Goal: Task Accomplishment & Management: Manage account settings

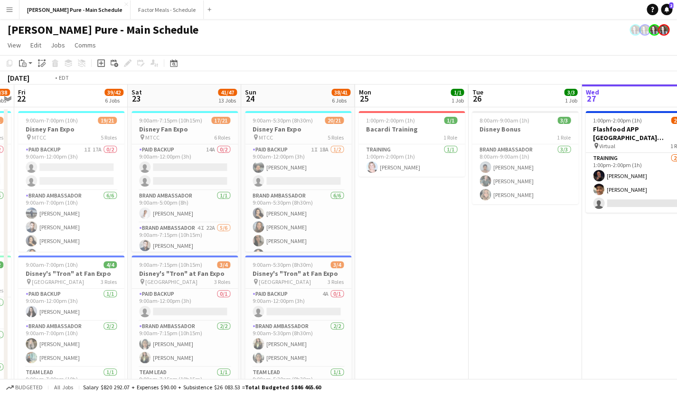
scroll to position [0, 354]
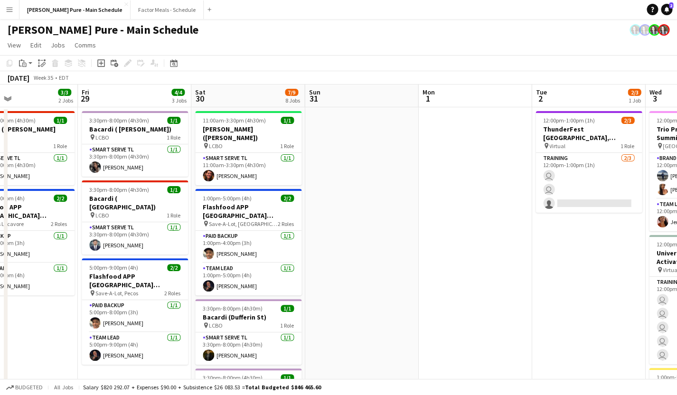
drag, startPoint x: 409, startPoint y: 231, endPoint x: 47, endPoint y: 262, distance: 363.7
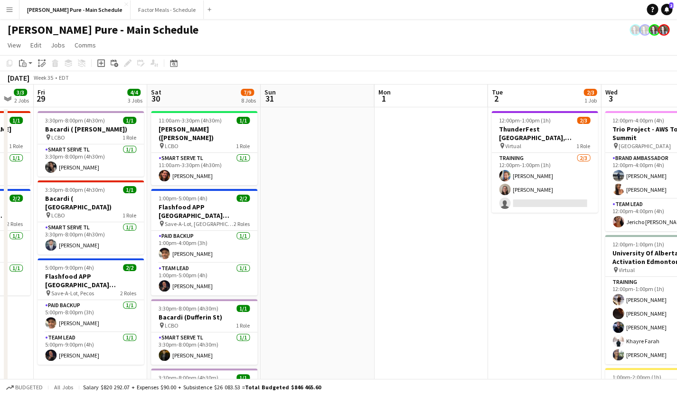
scroll to position [0, 332]
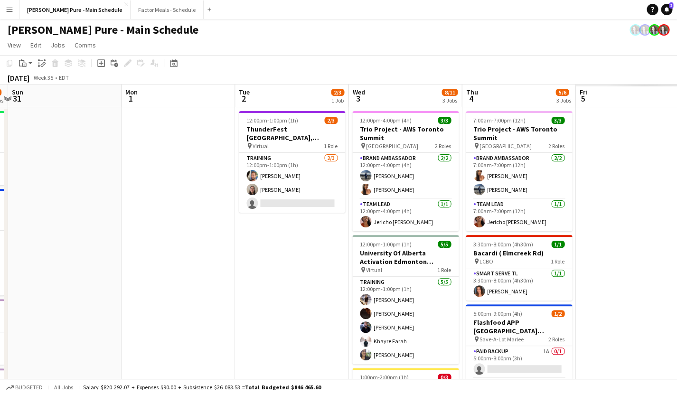
drag, startPoint x: 474, startPoint y: 207, endPoint x: 177, endPoint y: 205, distance: 296.8
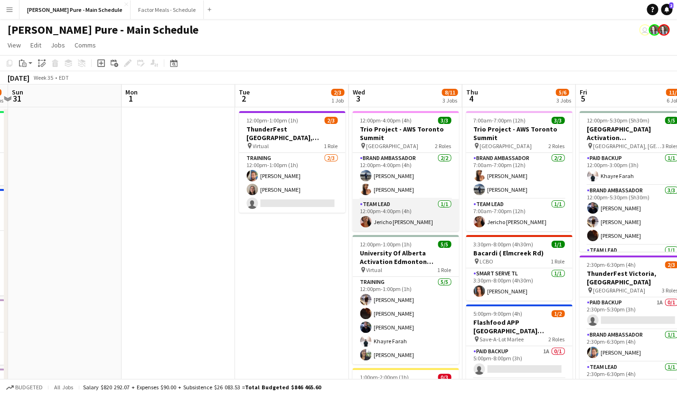
click at [380, 213] on app-card-role "Team Lead [DATE] 12:00pm-4:00pm (4h) [PERSON_NAME]" at bounding box center [405, 215] width 106 height 32
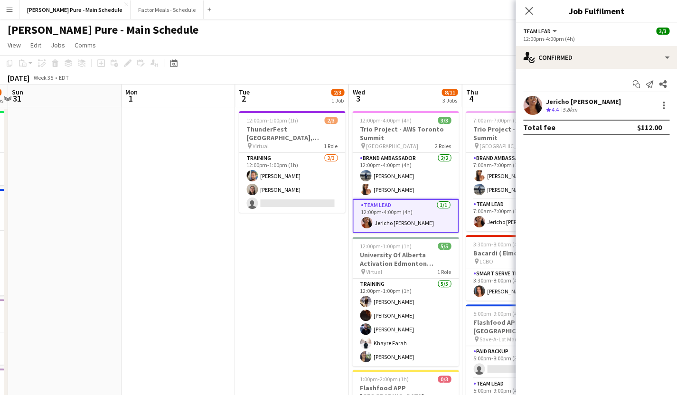
click at [558, 101] on div "Jericho [PERSON_NAME]" at bounding box center [583, 101] width 75 height 9
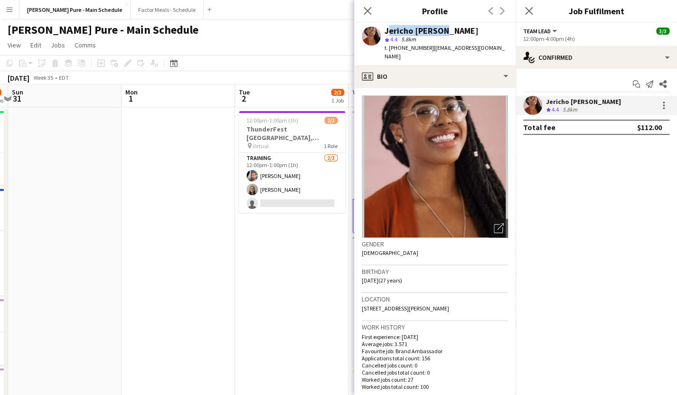
drag, startPoint x: 435, startPoint y: 30, endPoint x: 386, endPoint y: 30, distance: 48.9
click at [386, 30] on div "Jericho [PERSON_NAME]" at bounding box center [446, 31] width 123 height 9
copy div "Jericho [PERSON_NAME]"
drag, startPoint x: 393, startPoint y: 48, endPoint x: 423, endPoint y: 49, distance: 30.4
click at [423, 49] on span "t. [PHONE_NUMBER]" at bounding box center [409, 47] width 49 height 7
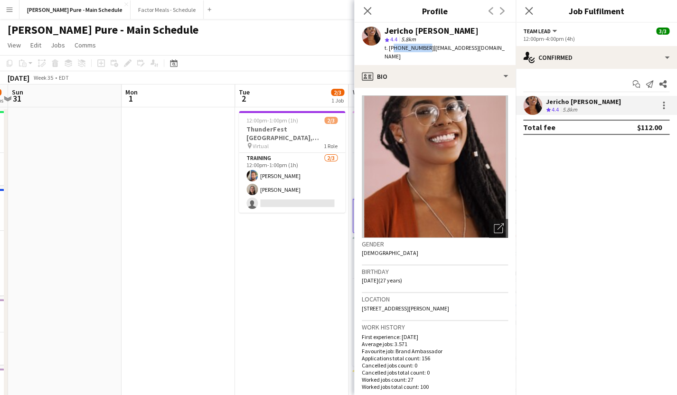
copy span "14374229770"
click at [368, 10] on icon at bounding box center [367, 10] width 9 height 9
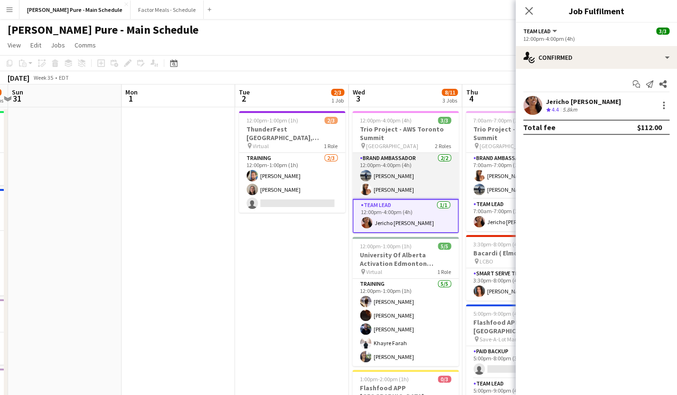
click at [398, 177] on app-card-role "Brand Ambassador [DATE] 12:00pm-4:00pm (4h) [PERSON_NAME] [PERSON_NAME] Lung" at bounding box center [405, 176] width 106 height 46
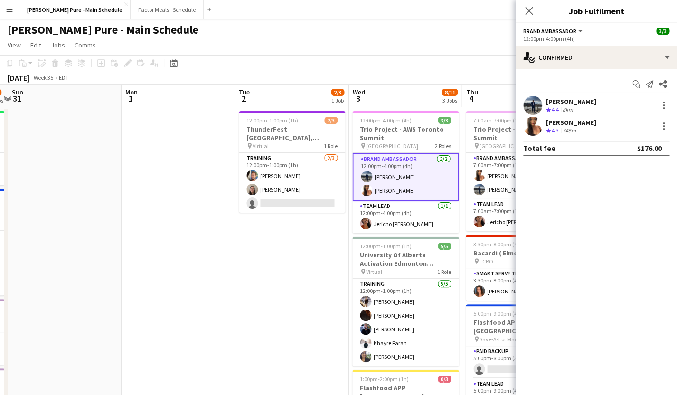
click at [568, 100] on div "[PERSON_NAME]" at bounding box center [571, 101] width 50 height 9
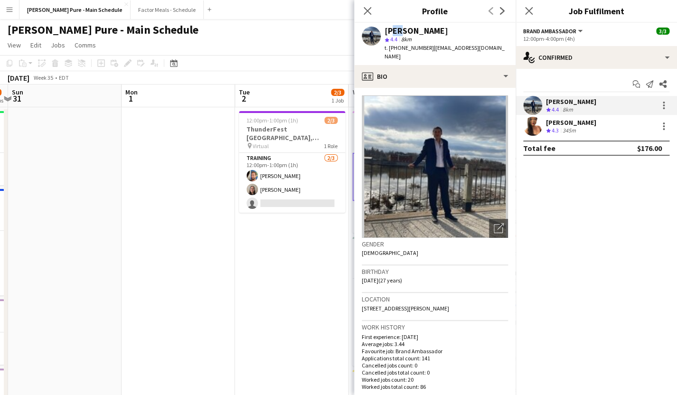
click at [392, 33] on div "[PERSON_NAME]" at bounding box center [417, 31] width 64 height 9
drag, startPoint x: 385, startPoint y: 31, endPoint x: 434, endPoint y: 31, distance: 48.4
click at [434, 31] on div "[PERSON_NAME]" at bounding box center [446, 31] width 123 height 9
copy div "[PERSON_NAME]"
drag, startPoint x: 393, startPoint y: 47, endPoint x: 424, endPoint y: 47, distance: 30.9
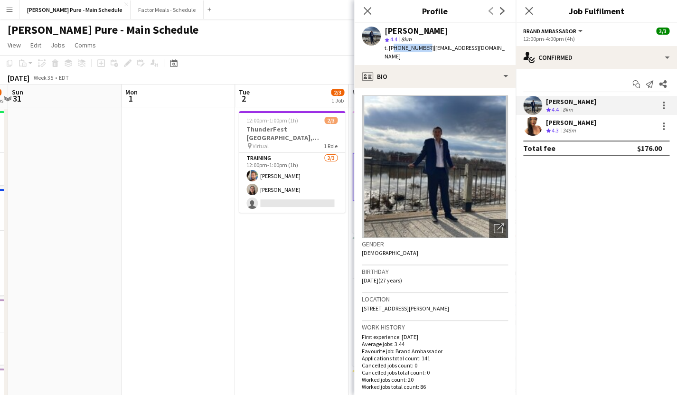
click at [424, 47] on span "t. [PHONE_NUMBER]" at bounding box center [409, 47] width 49 height 7
copy span "15195919074"
click at [552, 125] on div "[PERSON_NAME]" at bounding box center [571, 122] width 50 height 9
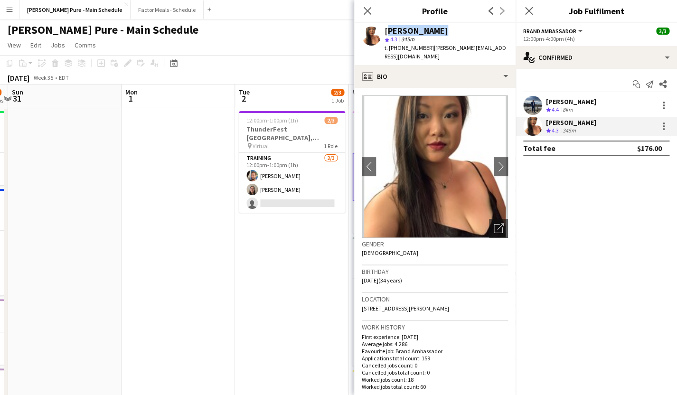
drag, startPoint x: 440, startPoint y: 32, endPoint x: 386, endPoint y: 30, distance: 54.2
click at [386, 30] on div "[PERSON_NAME]" at bounding box center [446, 31] width 123 height 9
copy div "[PERSON_NAME]"
drag, startPoint x: 392, startPoint y: 48, endPoint x: 424, endPoint y: 49, distance: 31.8
click at [424, 49] on span "t. [PHONE_NUMBER]" at bounding box center [409, 47] width 49 height 7
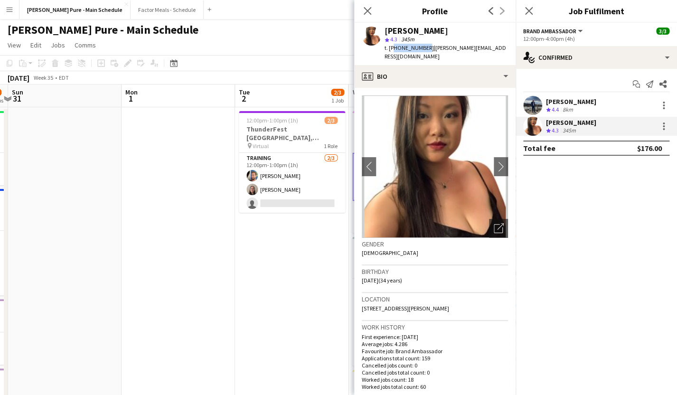
copy span "16475395798"
click at [369, 8] on icon "Close pop-in" at bounding box center [367, 10] width 9 height 9
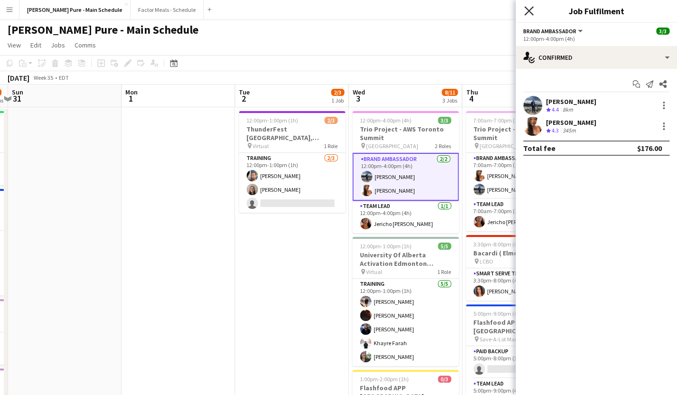
click at [531, 10] on icon "Close pop-in" at bounding box center [528, 10] width 9 height 9
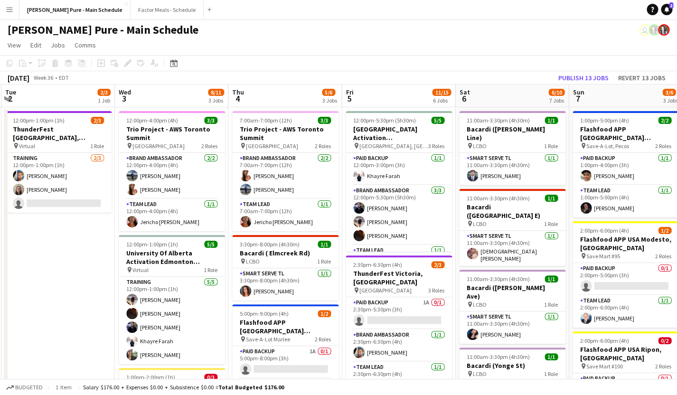
scroll to position [0, 365]
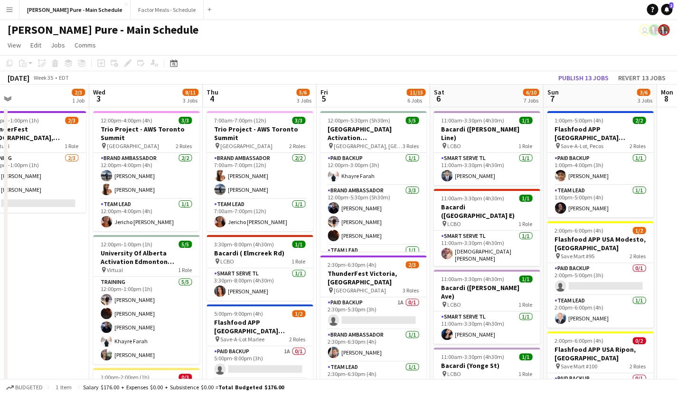
drag, startPoint x: 485, startPoint y: 155, endPoint x: 230, endPoint y: 171, distance: 256.0
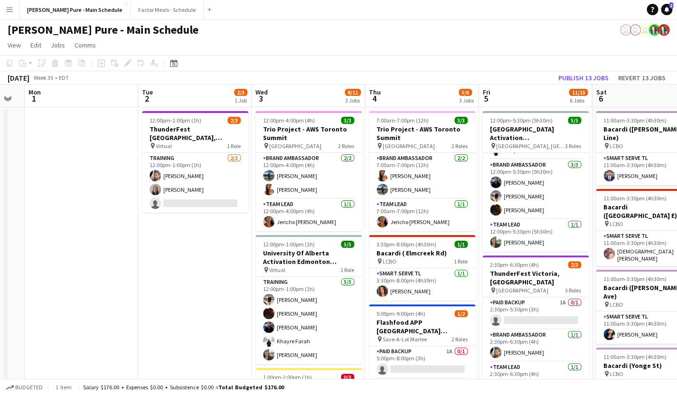
scroll to position [0, 202]
drag, startPoint x: 227, startPoint y: 258, endPoint x: 389, endPoint y: 210, distance: 169.8
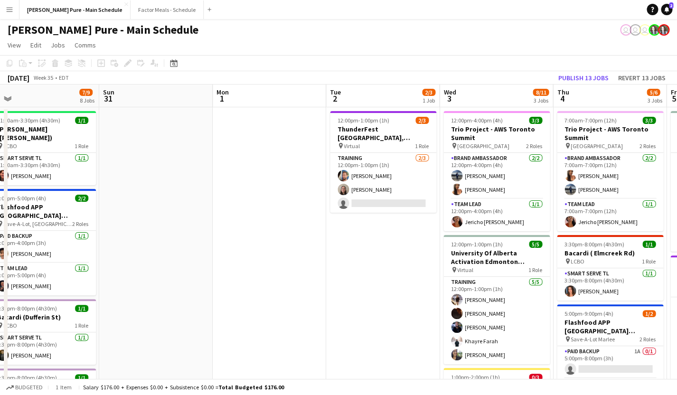
scroll to position [0, 253]
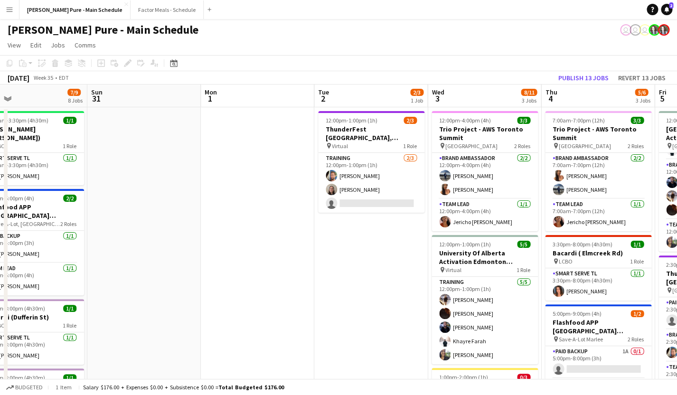
drag, startPoint x: 136, startPoint y: 207, endPoint x: 430, endPoint y: 189, distance: 294.1
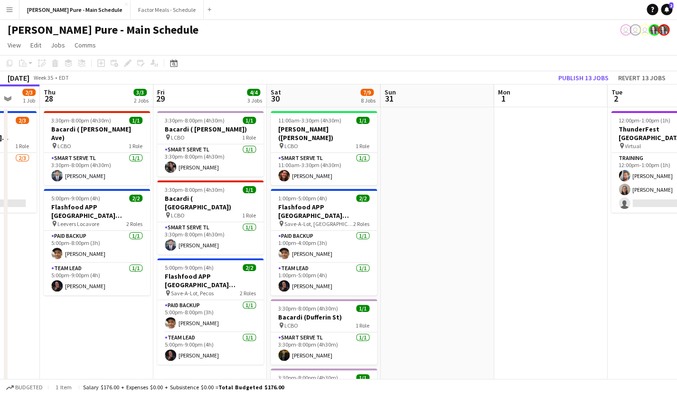
scroll to position [0, 294]
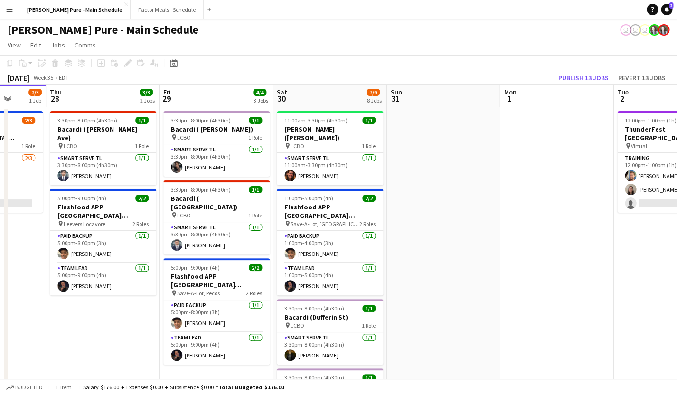
drag, startPoint x: 271, startPoint y: 178, endPoint x: 456, endPoint y: 145, distance: 188.7
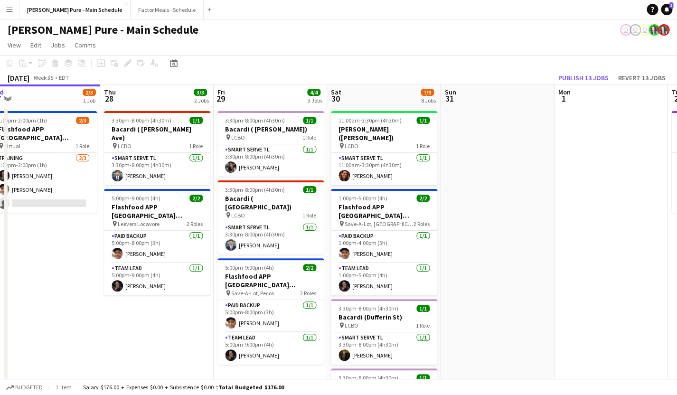
drag, startPoint x: 219, startPoint y: 250, endPoint x: 274, endPoint y: 238, distance: 55.9
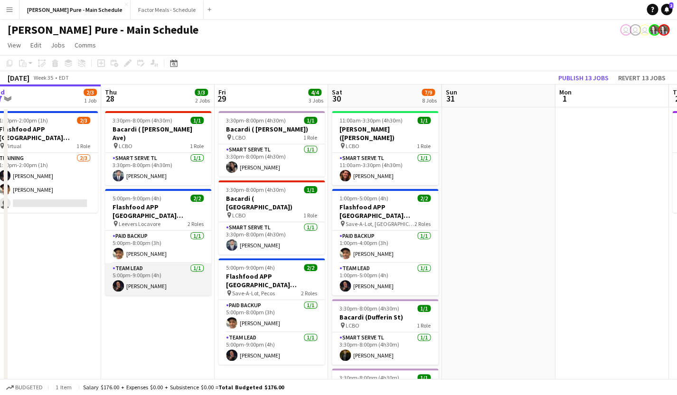
click at [125, 263] on app-card-role "Team Lead [DATE] 5:00pm-9:00pm (4h) [PERSON_NAME]" at bounding box center [158, 279] width 106 height 32
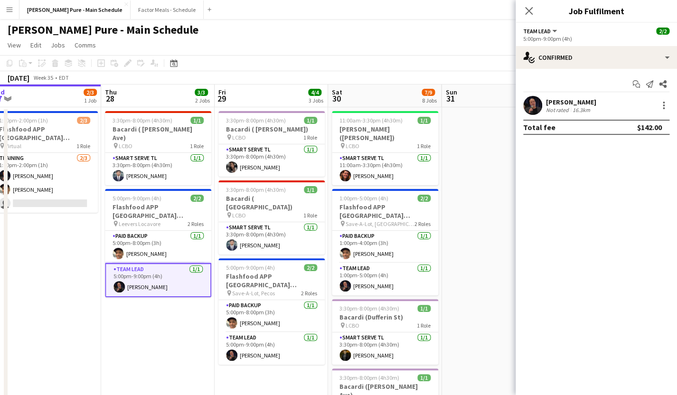
click at [566, 100] on div "[PERSON_NAME]" at bounding box center [571, 102] width 50 height 9
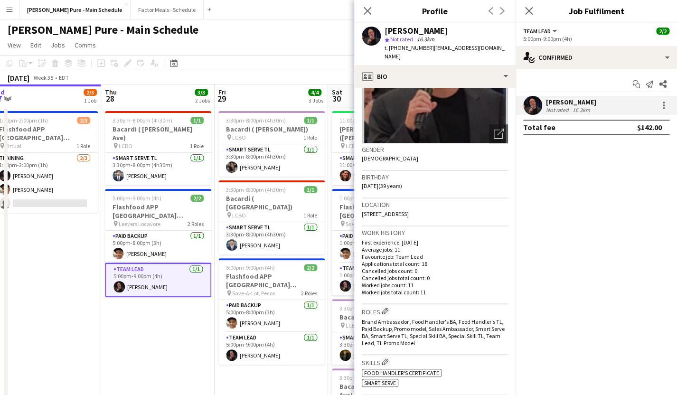
scroll to position [0, 0]
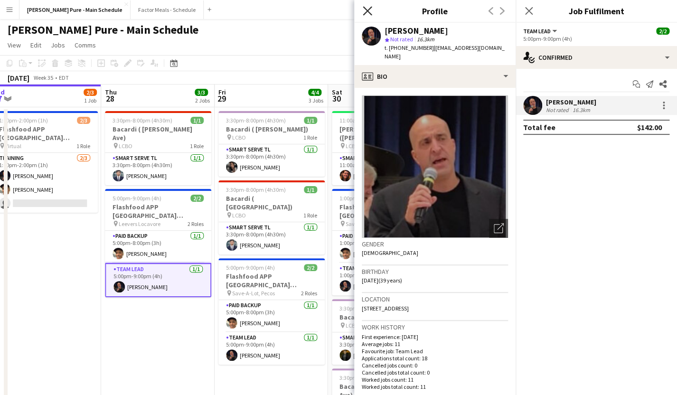
click at [369, 10] on icon at bounding box center [367, 10] width 9 height 9
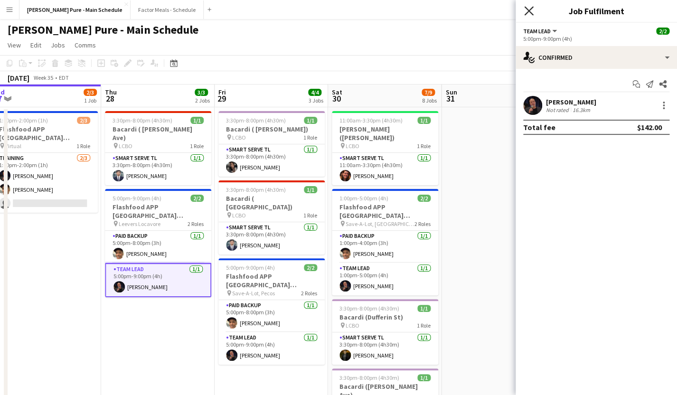
click at [532, 7] on icon at bounding box center [528, 10] width 9 height 9
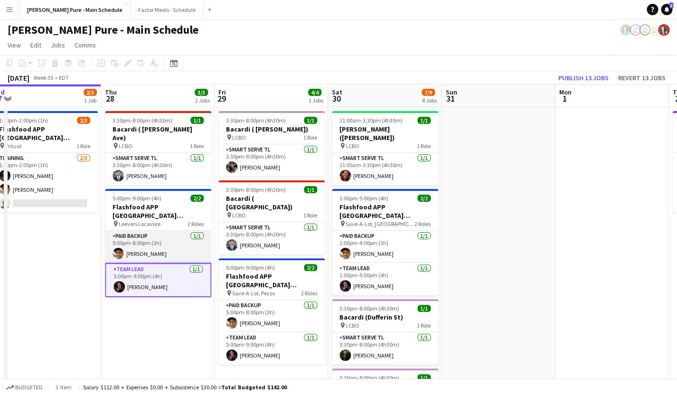
click at [159, 234] on app-card-role "Paid Backup 1/1 5:00pm-8:00pm (3h) Kevin Vidal" at bounding box center [158, 247] width 106 height 32
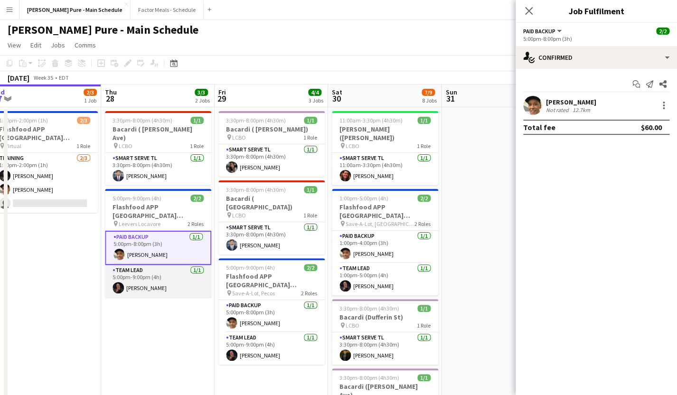
click at [153, 265] on app-card-role "Team Lead [DATE] 5:00pm-9:00pm (4h) [PERSON_NAME]" at bounding box center [158, 281] width 106 height 32
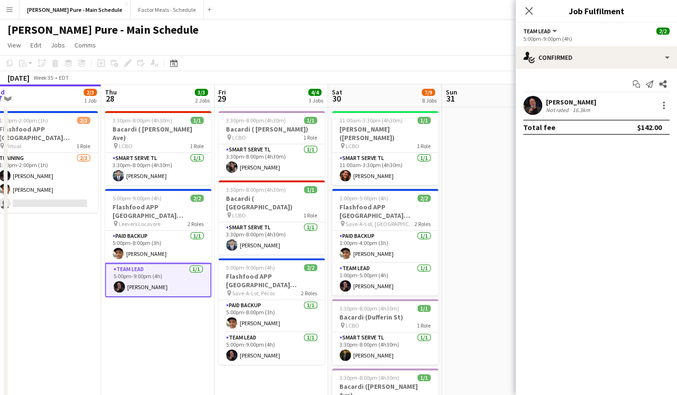
click at [555, 101] on div "[PERSON_NAME]" at bounding box center [571, 102] width 50 height 9
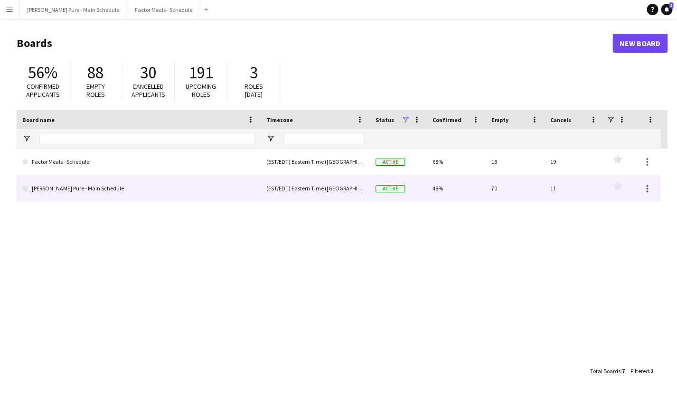
click at [61, 193] on link "[PERSON_NAME] Pure - Main Schedule" at bounding box center [138, 188] width 233 height 27
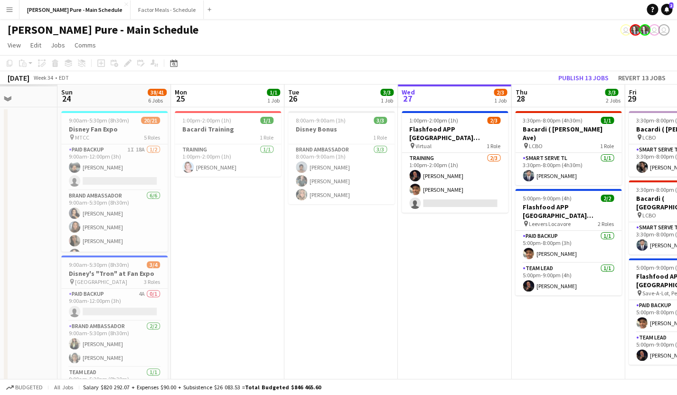
scroll to position [0, 274]
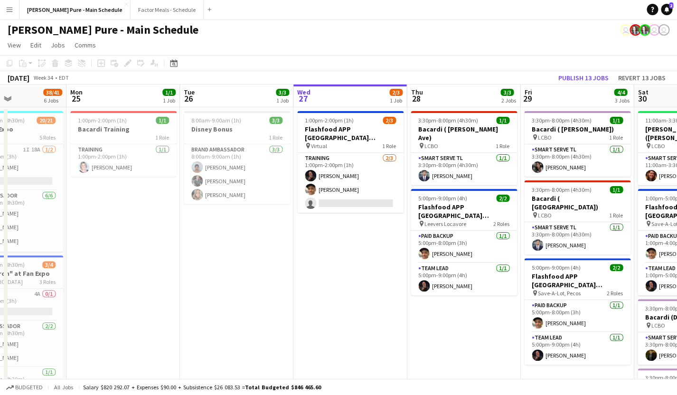
drag, startPoint x: 57, startPoint y: 154, endPoint x: 351, endPoint y: 130, distance: 294.9
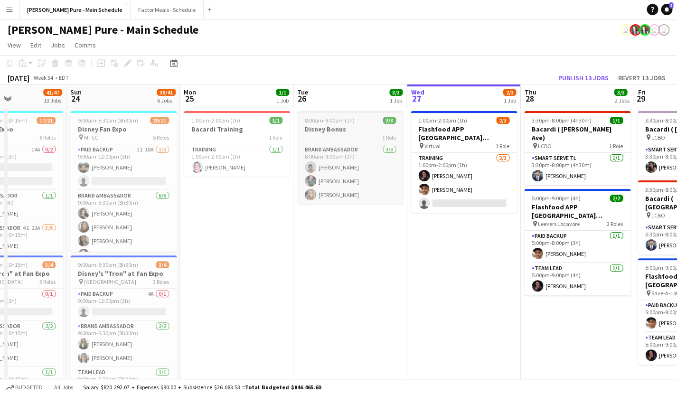
click at [322, 128] on h3 "Disney Bonus" at bounding box center [350, 129] width 106 height 9
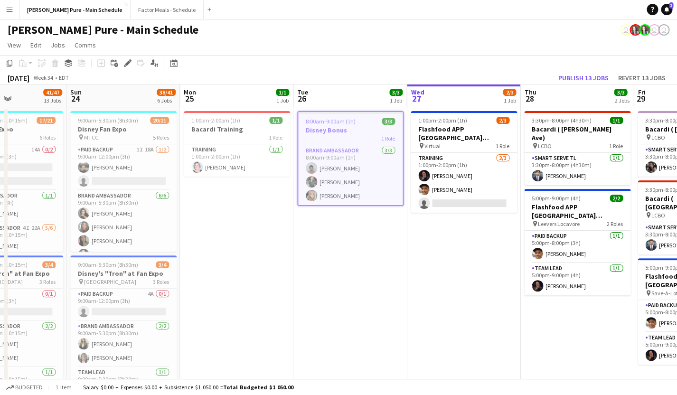
click at [13, 6] on button "Menu" at bounding box center [9, 9] width 19 height 19
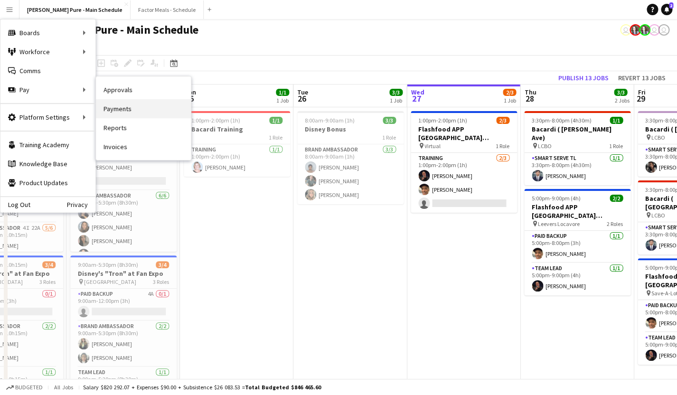
click at [113, 107] on link "Payments" at bounding box center [143, 108] width 95 height 19
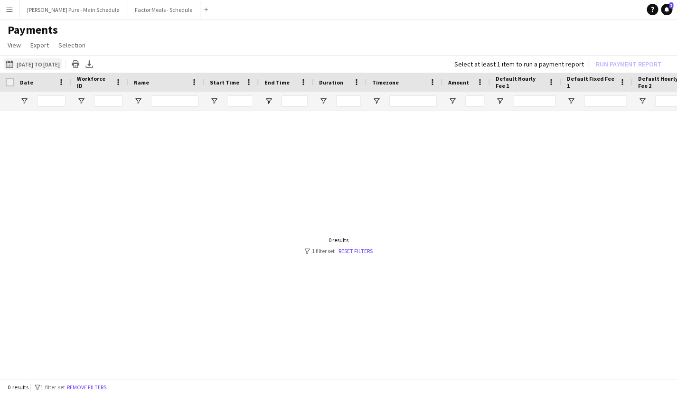
click at [33, 63] on button "[DATE] to [DATE] [DATE] to [DATE]" at bounding box center [33, 63] width 58 height 11
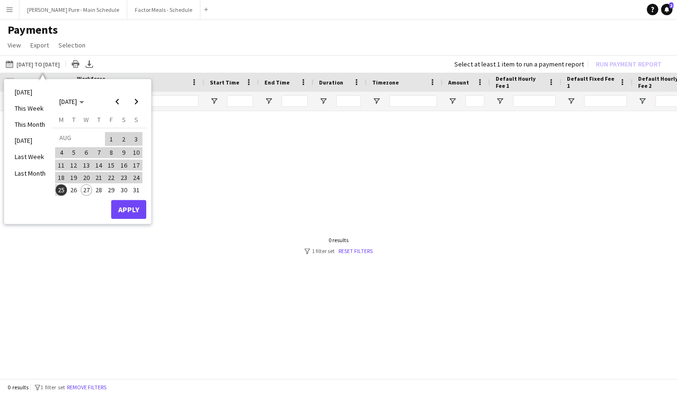
click at [77, 189] on span "26" at bounding box center [73, 189] width 11 height 11
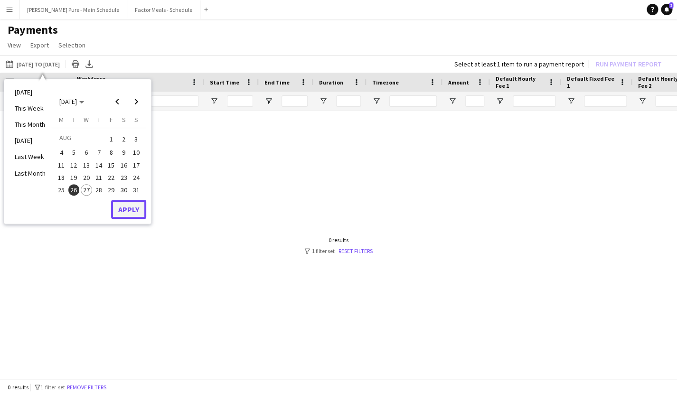
click at [126, 211] on button "Apply" at bounding box center [128, 209] width 35 height 19
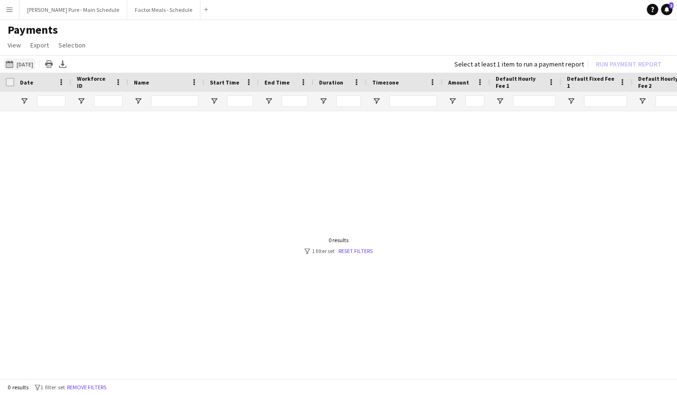
click at [30, 66] on button "[DATE] to [DATE] [DATE]" at bounding box center [19, 63] width 31 height 11
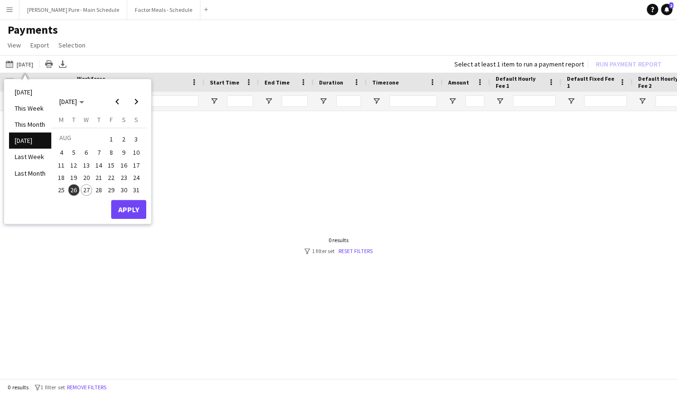
click at [61, 188] on span "25" at bounding box center [61, 189] width 11 height 11
click at [126, 205] on button "Apply" at bounding box center [128, 209] width 35 height 19
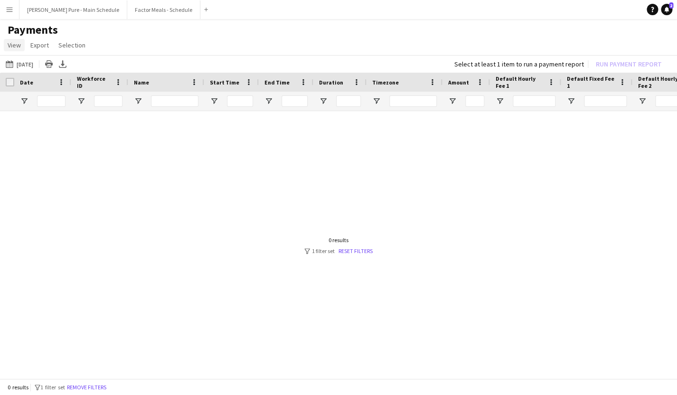
click at [15, 47] on span "View" at bounding box center [14, 45] width 13 height 9
click at [9, 11] on app-icon "Menu" at bounding box center [10, 10] width 8 height 8
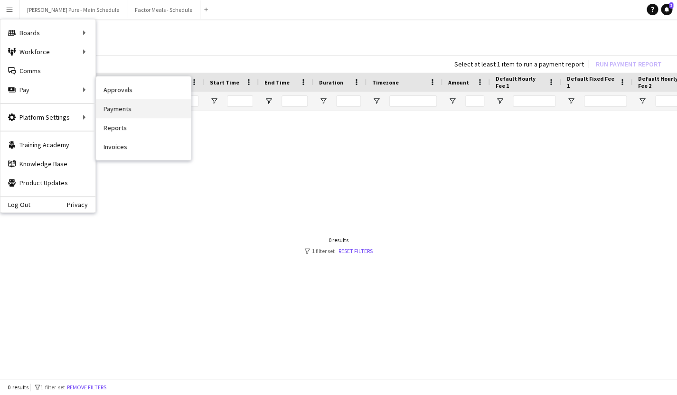
click at [120, 114] on link "Payments" at bounding box center [143, 108] width 95 height 19
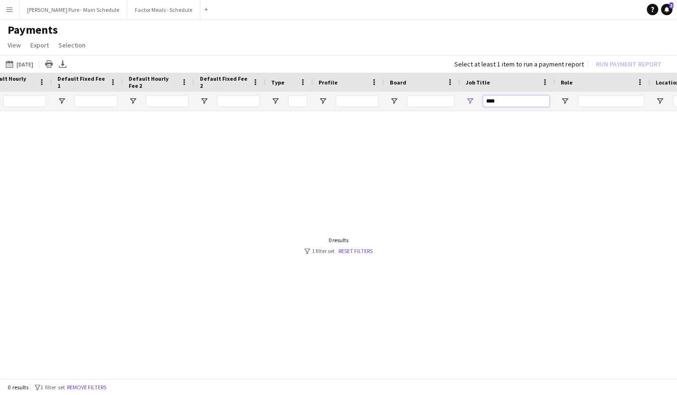
drag, startPoint x: 497, startPoint y: 102, endPoint x: 428, endPoint y: 98, distance: 68.9
click at [483, 98] on input "****" at bounding box center [516, 100] width 66 height 11
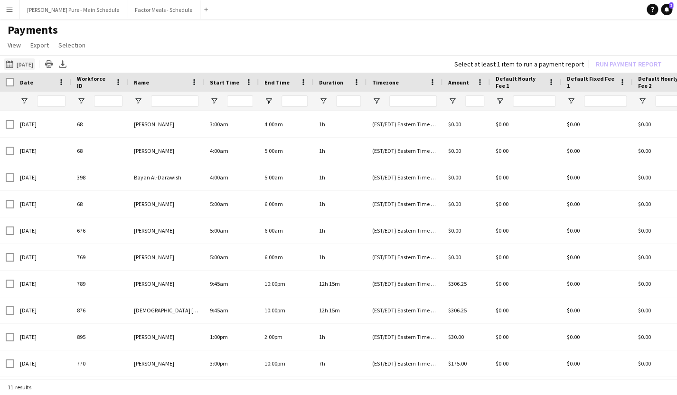
click at [23, 62] on button "[DATE] to [DATE] [DATE]" at bounding box center [19, 63] width 31 height 11
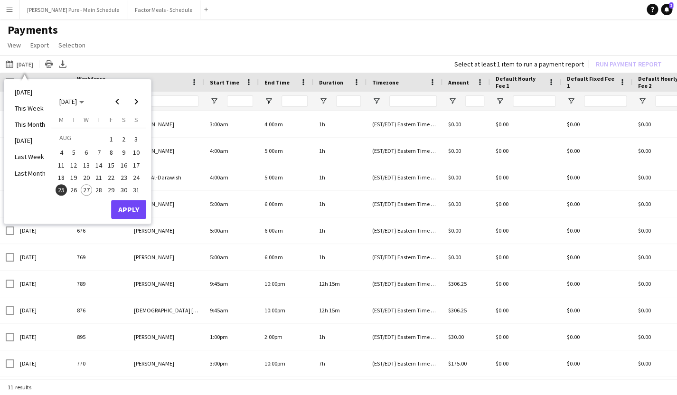
click at [73, 190] on span "26" at bounding box center [73, 189] width 11 height 11
click at [126, 207] on button "Apply" at bounding box center [128, 209] width 35 height 19
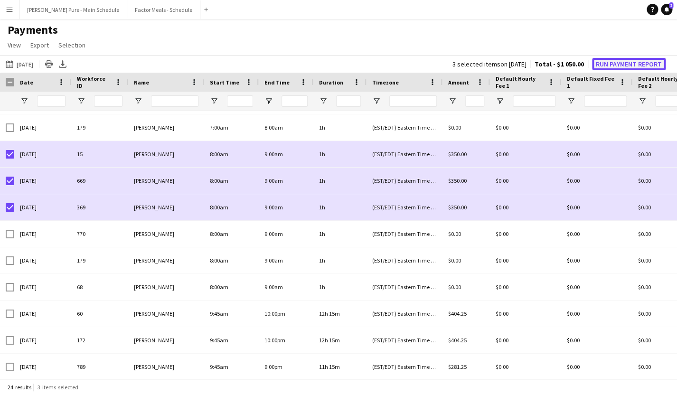
click at [615, 65] on button "Run Payment Report" at bounding box center [629, 64] width 74 height 12
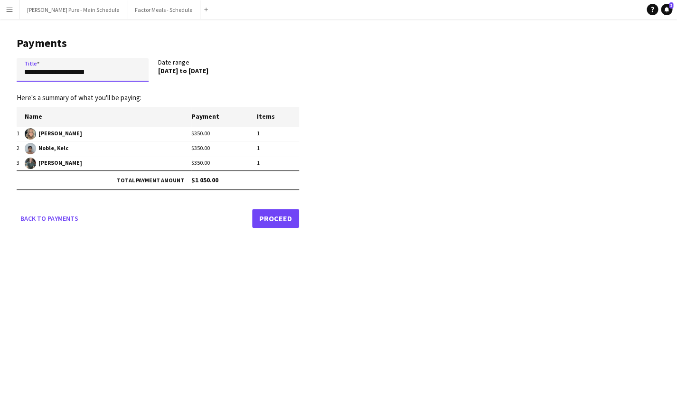
drag, startPoint x: 115, startPoint y: 75, endPoint x: -27, endPoint y: 76, distance: 141.5
click at [17, 76] on input "**********" at bounding box center [83, 70] width 132 height 24
type input "**********"
click at [282, 218] on link "Proceed" at bounding box center [275, 218] width 47 height 19
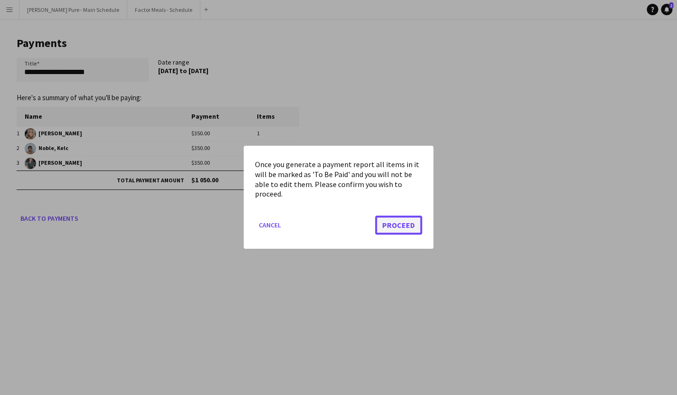
click at [391, 227] on button "Proceed" at bounding box center [398, 225] width 47 height 19
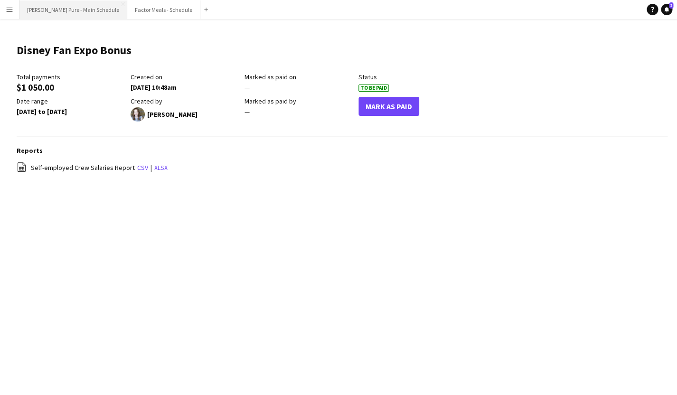
click at [80, 9] on button "[PERSON_NAME] Pure - Main Schedule Close" at bounding box center [73, 9] width 108 height 19
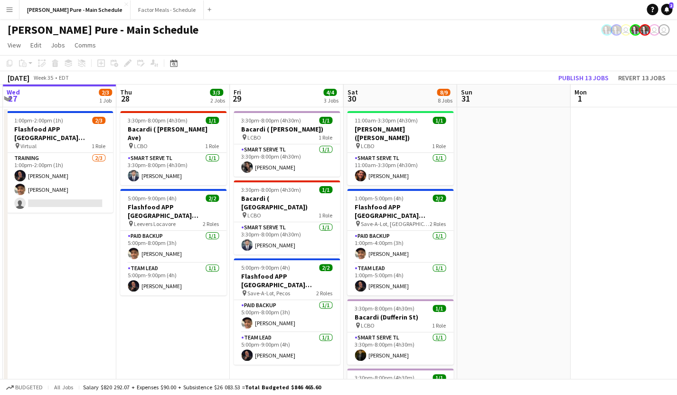
scroll to position [0, 307]
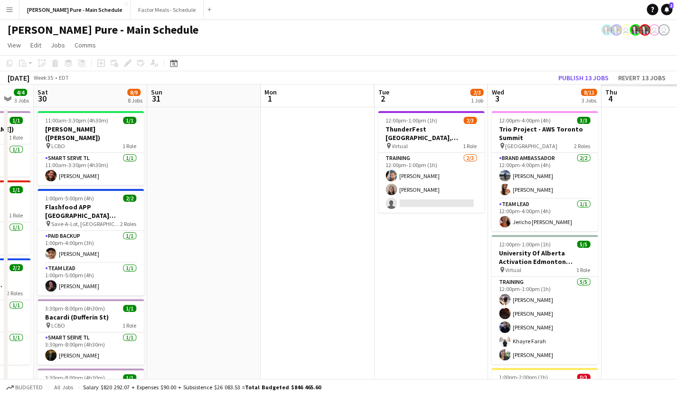
drag, startPoint x: 555, startPoint y: 162, endPoint x: 135, endPoint y: 176, distance: 420.6
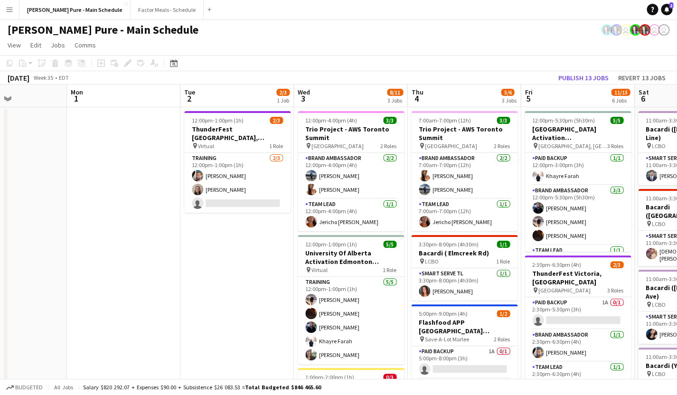
scroll to position [0, 279]
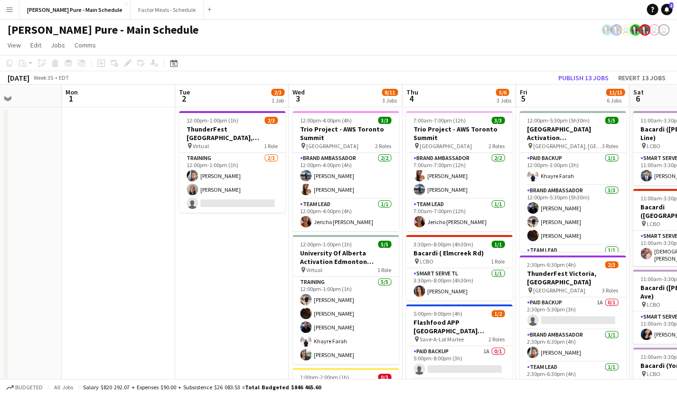
drag, startPoint x: 408, startPoint y: 266, endPoint x: 209, endPoint y: 244, distance: 200.2
click at [344, 222] on app-card-role "Team Lead [DATE] 12:00pm-4:00pm (4h) [PERSON_NAME]" at bounding box center [346, 215] width 106 height 32
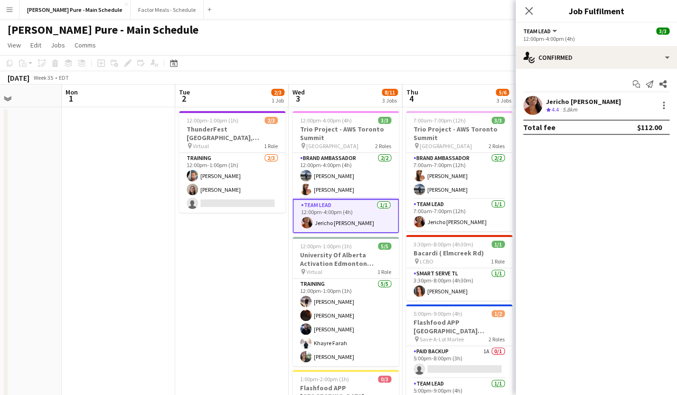
click at [560, 105] on div "Jericho [PERSON_NAME]" at bounding box center [583, 101] width 75 height 9
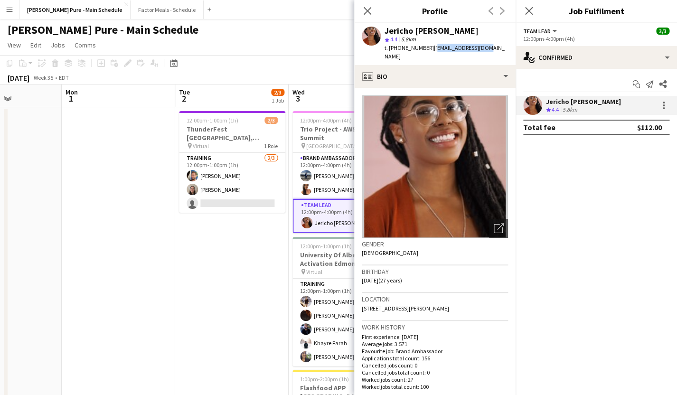
drag, startPoint x: 490, startPoint y: 49, endPoint x: 427, endPoint y: 51, distance: 62.7
click at [427, 51] on app-profile-header "Jericho [PERSON_NAME] star 4.4 5.8km t. [PHONE_NUMBER] | [EMAIL_ADDRESS][DOMAIN…" at bounding box center [434, 44] width 161 height 42
copy span "[EMAIL_ADDRESS][DOMAIN_NAME]"
click at [311, 184] on app-card-role "Brand Ambassador [DATE] 12:00pm-4:00pm (4h) [PERSON_NAME] [PERSON_NAME] Lung" at bounding box center [346, 176] width 106 height 46
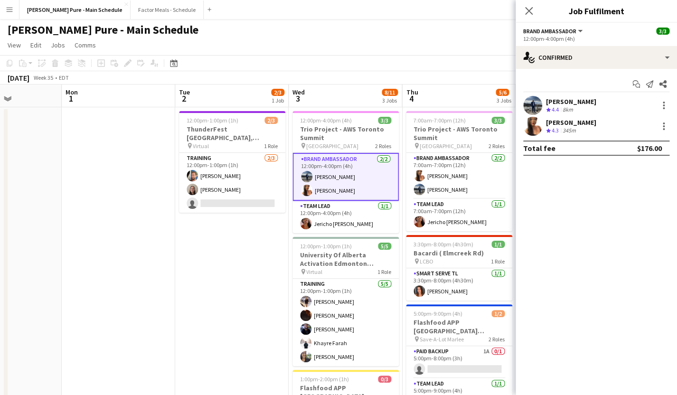
click at [568, 123] on div "[PERSON_NAME]" at bounding box center [571, 122] width 50 height 9
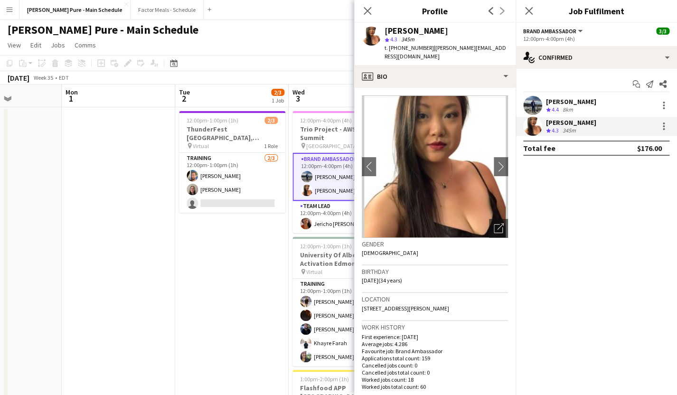
drag, startPoint x: 494, startPoint y: 47, endPoint x: 427, endPoint y: 52, distance: 66.7
click at [427, 51] on div "[PERSON_NAME] star 4.3 345m t. [PHONE_NUMBER] | [PERSON_NAME][EMAIL_ADDRESS][DO…" at bounding box center [434, 44] width 161 height 42
copy span "[PERSON_NAME][EMAIL_ADDRESS][DOMAIN_NAME]"
click at [314, 175] on app-card-role "Brand Ambassador [DATE] 12:00pm-4:00pm (4h) [PERSON_NAME] [PERSON_NAME] Lung" at bounding box center [346, 177] width 106 height 48
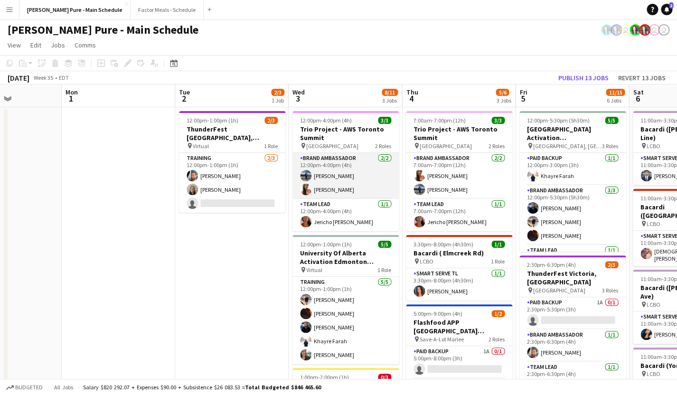
click at [314, 175] on app-card-role "Brand Ambassador [DATE] 12:00pm-4:00pm (4h) [PERSON_NAME] [PERSON_NAME] Lung" at bounding box center [346, 176] width 106 height 46
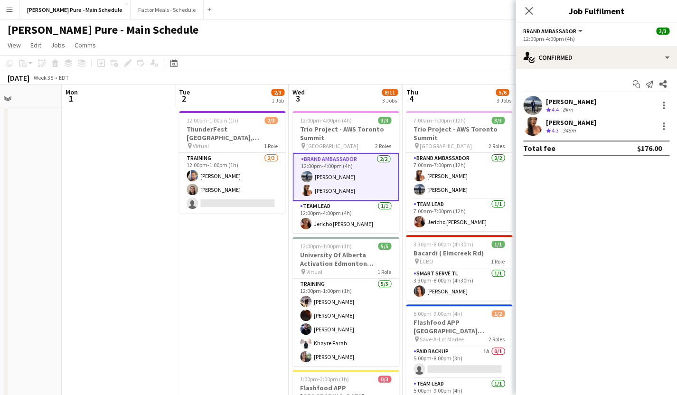
click at [570, 101] on div "[PERSON_NAME]" at bounding box center [571, 101] width 50 height 9
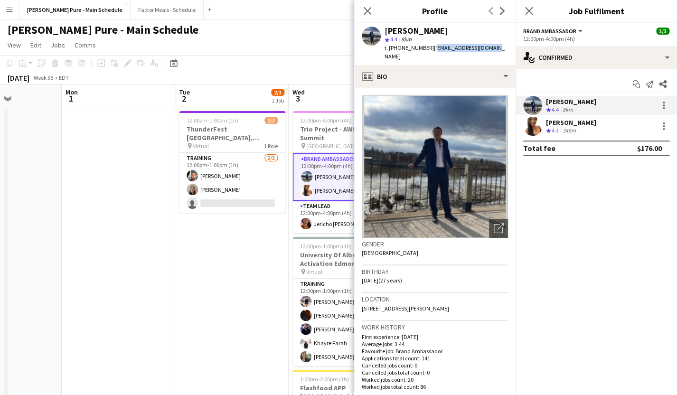
drag, startPoint x: 486, startPoint y: 47, endPoint x: 428, endPoint y: 50, distance: 58.5
click at [428, 50] on div "[PERSON_NAME] star 4.4 8km t. [PHONE_NUMBER] | [EMAIL_ADDRESS][DOMAIN_NAME]" at bounding box center [434, 44] width 161 height 42
copy span "[EMAIL_ADDRESS][DOMAIN_NAME]"
click at [367, 6] on app-icon "Close pop-in" at bounding box center [368, 11] width 14 height 14
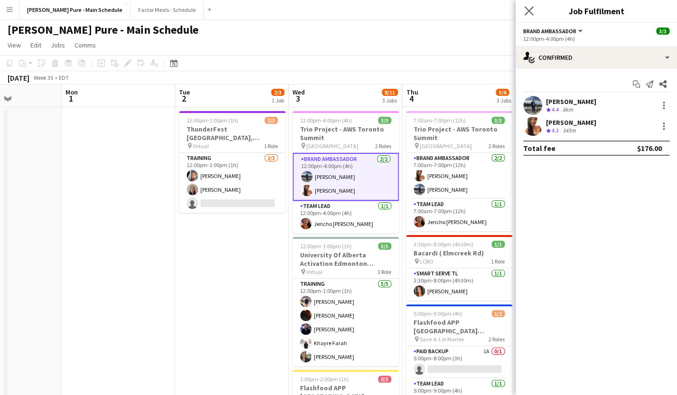
click at [534, 11] on app-icon "Close pop-in" at bounding box center [529, 11] width 14 height 14
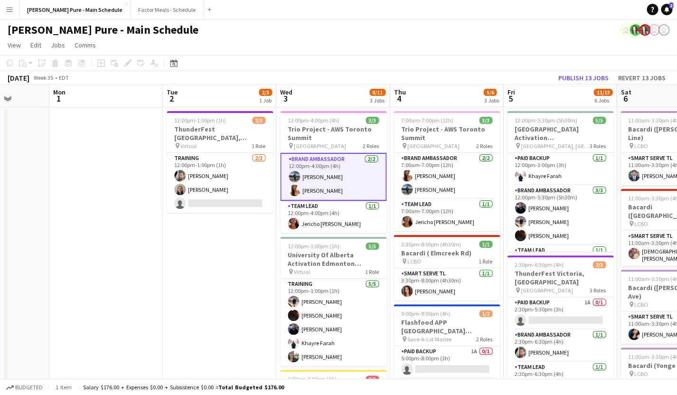
scroll to position [0, 229]
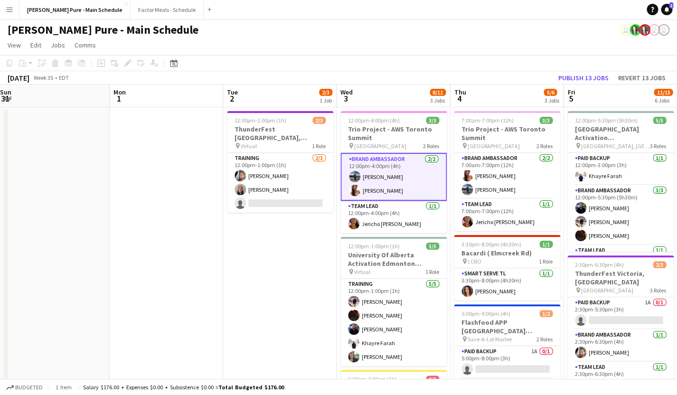
drag, startPoint x: 143, startPoint y: 241, endPoint x: 533, endPoint y: 154, distance: 399.4
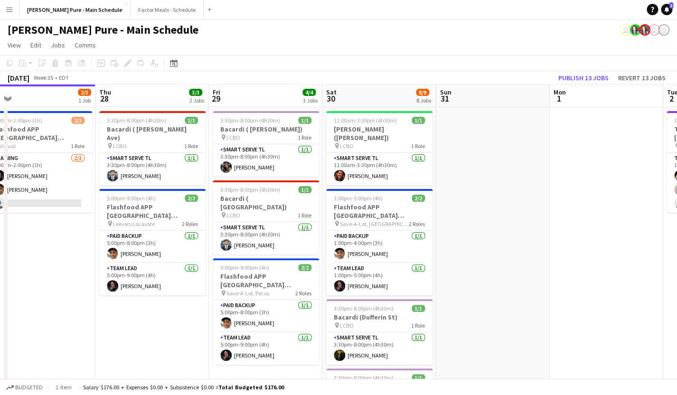
scroll to position [0, 244]
drag, startPoint x: 410, startPoint y: 152, endPoint x: 509, endPoint y: 148, distance: 98.9
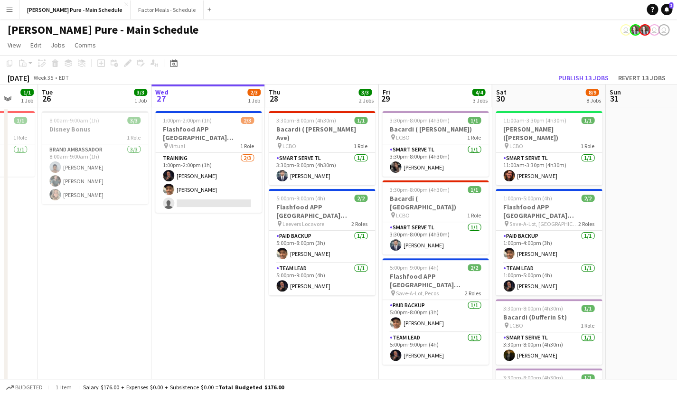
scroll to position [0, 302]
drag, startPoint x: 85, startPoint y: 289, endPoint x: 255, endPoint y: 278, distance: 169.5
click at [286, 280] on app-user-avatar at bounding box center [282, 285] width 11 height 11
